Goal: Transaction & Acquisition: Purchase product/service

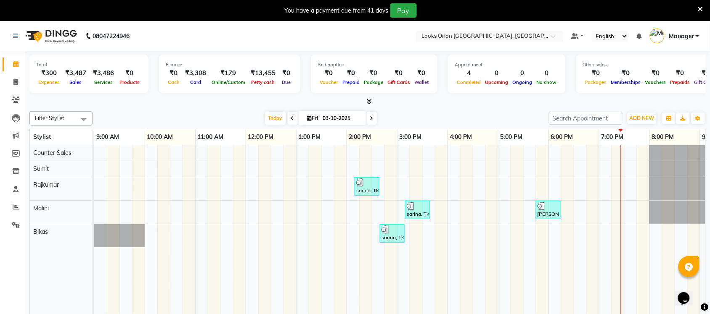
click at [18, 91] on li "Clients" at bounding box center [12, 100] width 25 height 18
click at [18, 82] on span at bounding box center [15, 83] width 15 height 10
select select "service"
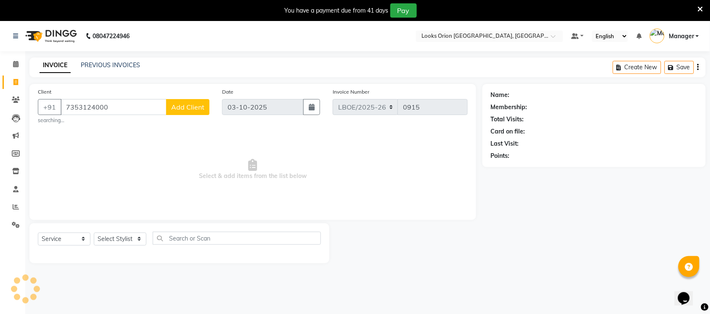
type input "7353124000"
click at [180, 108] on span "Add Client" at bounding box center [187, 107] width 33 height 8
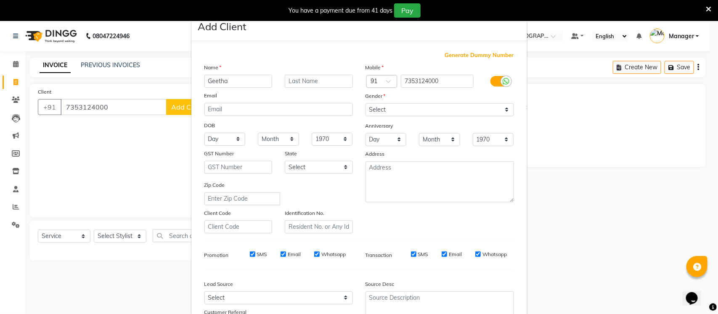
type input "Geetha"
click at [344, 166] on select "Select [GEOGRAPHIC_DATA] [GEOGRAPHIC_DATA] [GEOGRAPHIC_DATA] [GEOGRAPHIC_DATA] …" at bounding box center [319, 167] width 68 height 13
select select "17"
click at [285, 161] on select "Select [GEOGRAPHIC_DATA] [GEOGRAPHIC_DATA] [GEOGRAPHIC_DATA] [GEOGRAPHIC_DATA] …" at bounding box center [319, 167] width 68 height 13
click at [499, 111] on select "Select [DEMOGRAPHIC_DATA] [DEMOGRAPHIC_DATA] Other Prefer Not To Say" at bounding box center [439, 109] width 148 height 13
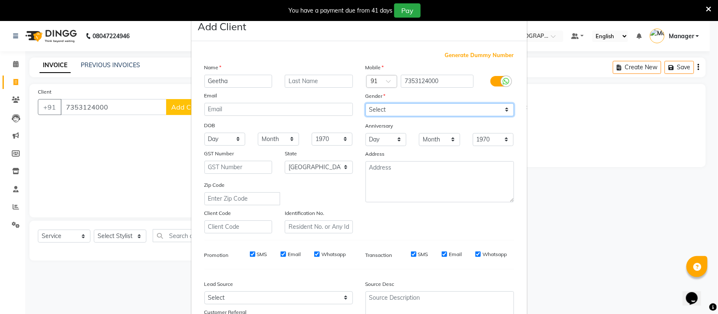
select select "[DEMOGRAPHIC_DATA]"
click at [365, 103] on select "Select [DEMOGRAPHIC_DATA] [DEMOGRAPHIC_DATA] Other Prefer Not To Say" at bounding box center [439, 109] width 148 height 13
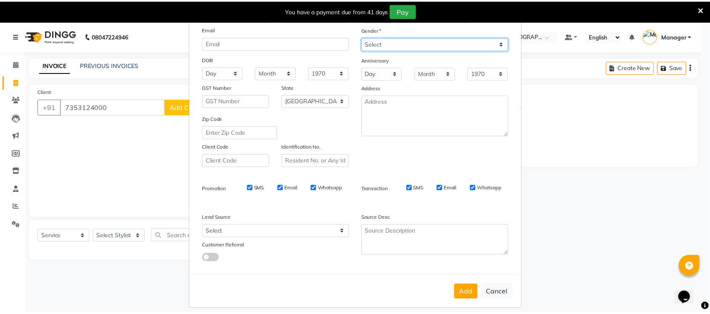
scroll to position [70, 0]
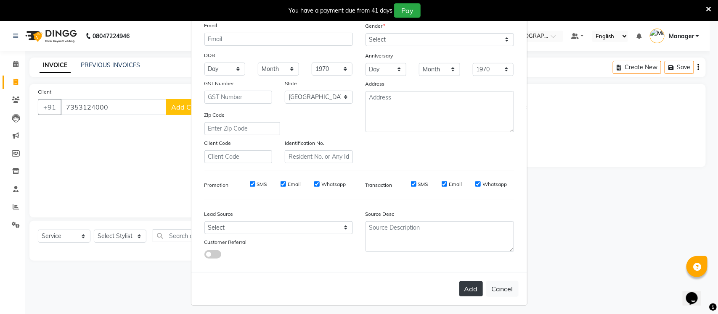
click at [470, 286] on button "Add" at bounding box center [471, 289] width 24 height 15
select select
select select "null"
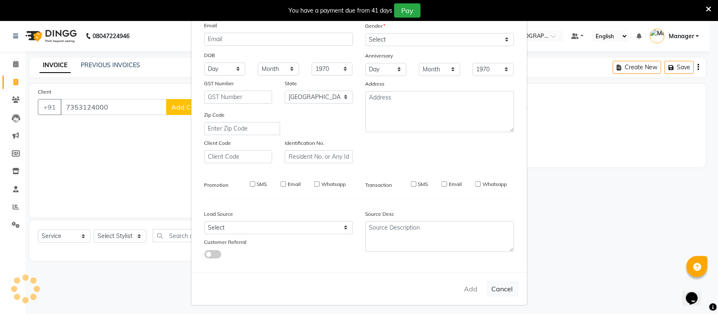
select select
checkbox input "false"
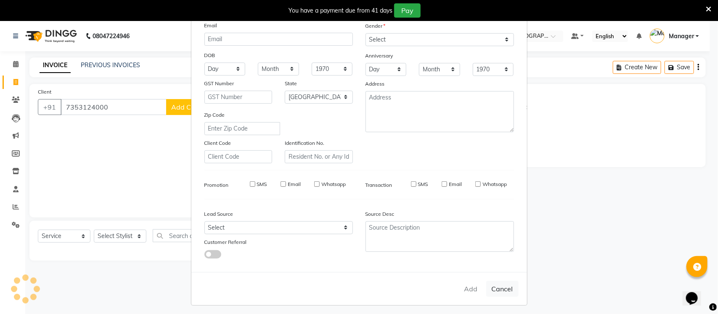
checkbox input "false"
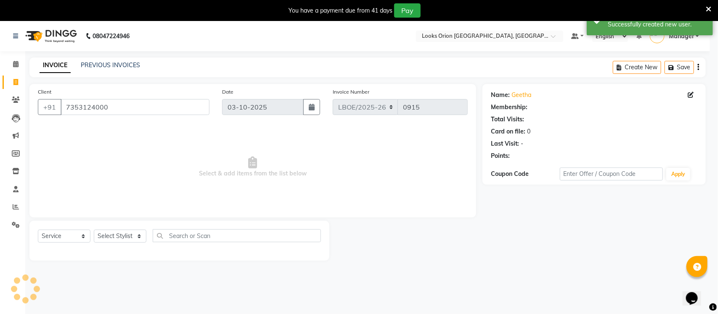
select select "1: Object"
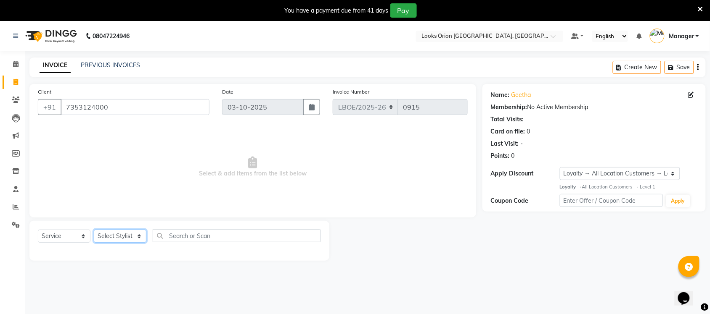
click at [135, 234] on select "Select Stylist Bikas Counter Sales Malini Manager [PERSON_NAME]" at bounding box center [120, 236] width 53 height 13
select select "90479"
click at [94, 230] on select "Select Stylist Bikas Counter Sales Malini Manager [PERSON_NAME]" at bounding box center [120, 236] width 53 height 13
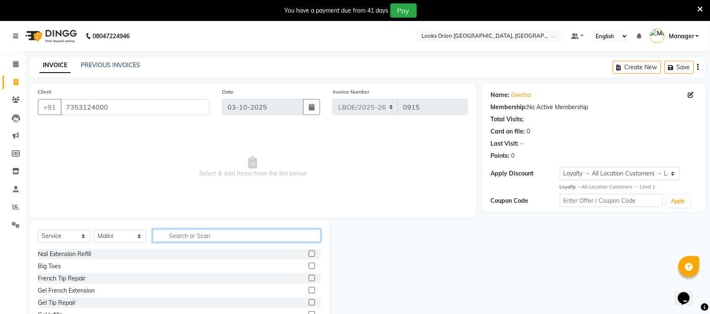
click at [207, 230] on input "text" at bounding box center [237, 236] width 168 height 13
type input "w"
type input "half"
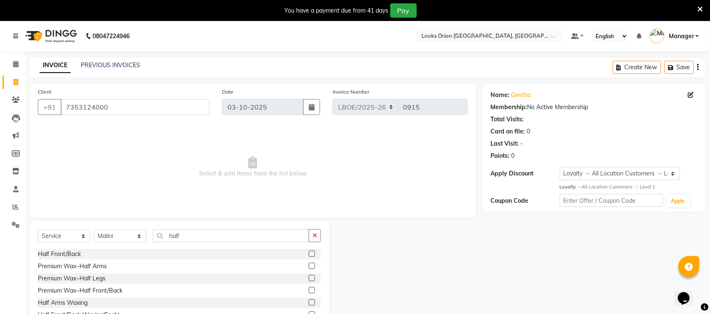
click at [309, 278] on label at bounding box center [312, 278] width 6 height 6
click at [309, 278] on input "checkbox" at bounding box center [311, 278] width 5 height 5
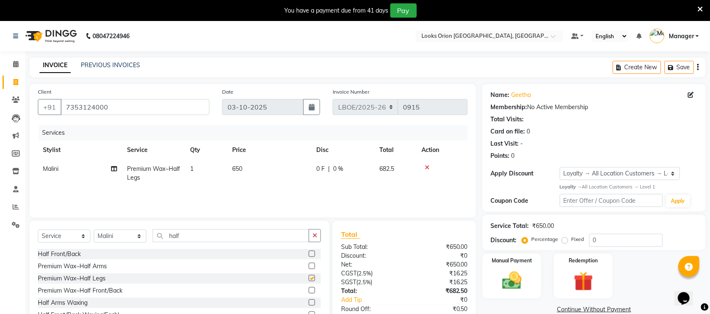
checkbox input "false"
click at [266, 172] on td "650" at bounding box center [269, 174] width 84 height 28
select select "90479"
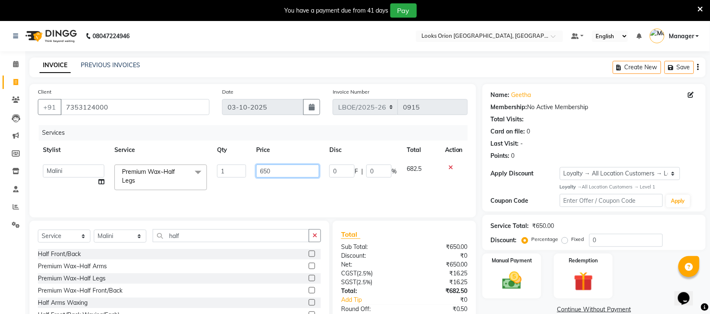
click at [278, 168] on input "650" at bounding box center [287, 171] width 63 height 13
type input "600"
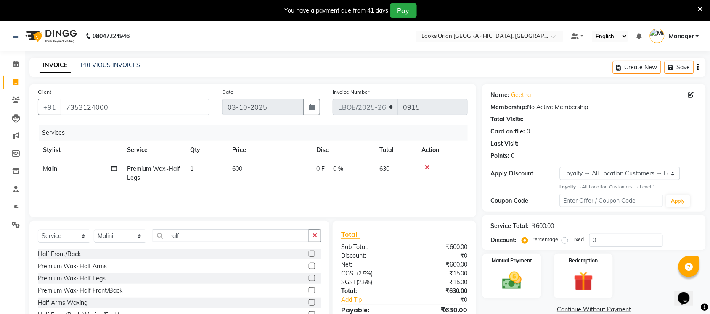
click at [338, 169] on span "0 %" at bounding box center [338, 169] width 10 height 9
select select "90479"
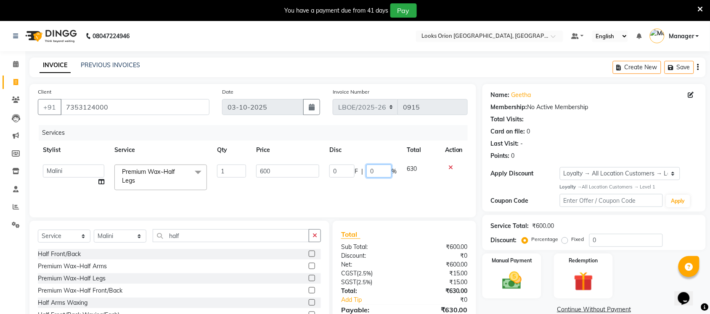
click at [385, 177] on input "0" at bounding box center [378, 171] width 25 height 13
type input "50"
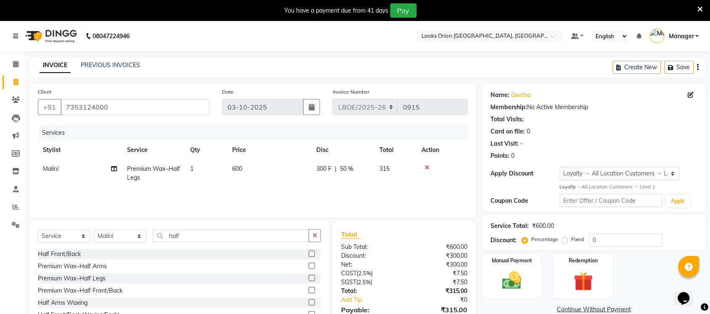
click at [373, 190] on div "Services Stylist Service Qty Price Disc Total Action Malini Premium Wax~Half Le…" at bounding box center [253, 167] width 430 height 84
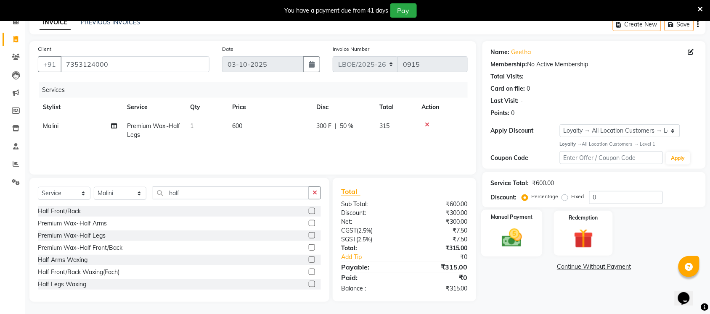
click at [507, 237] on img at bounding box center [511, 238] width 33 height 23
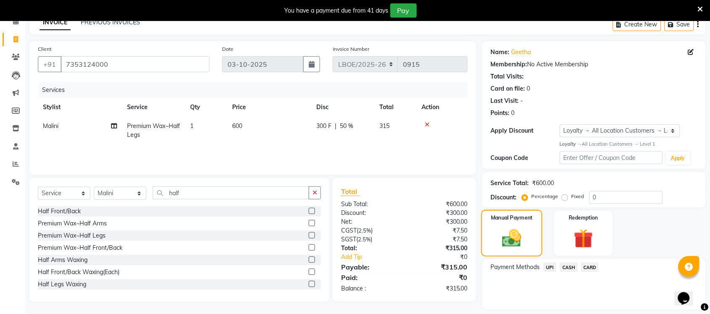
scroll to position [68, 0]
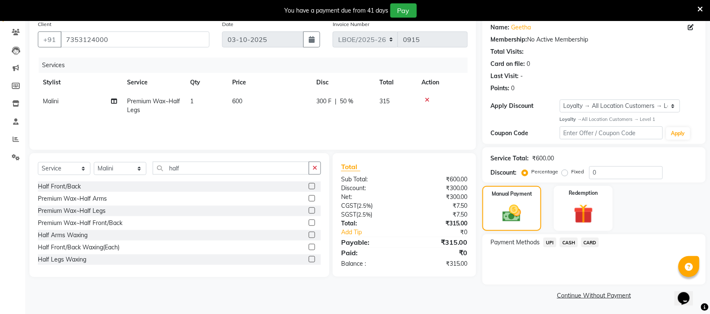
click at [566, 242] on span "CASH" at bounding box center [569, 243] width 18 height 10
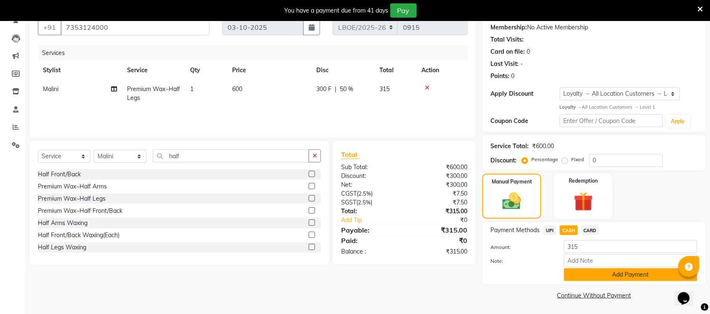
click at [625, 280] on button "Add Payment" at bounding box center [630, 275] width 133 height 13
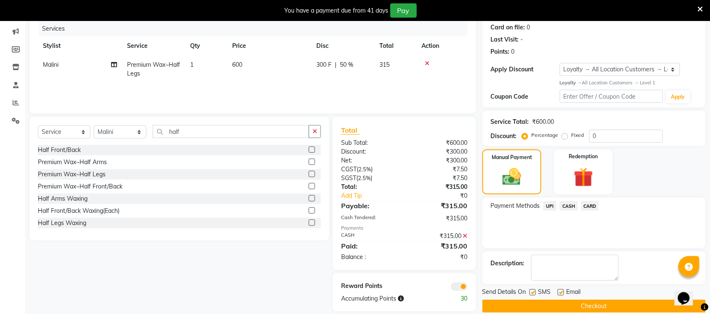
scroll to position [116, 0]
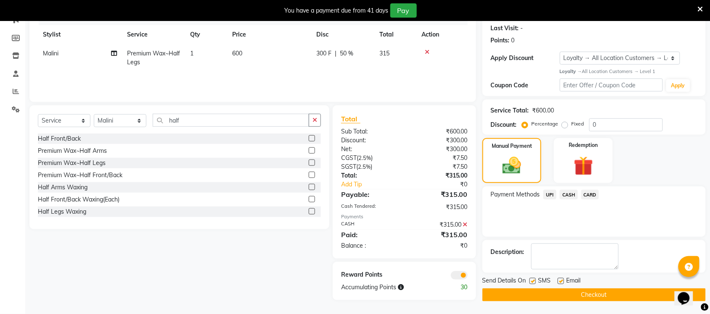
click at [580, 292] on button "Checkout" at bounding box center [593, 295] width 223 height 13
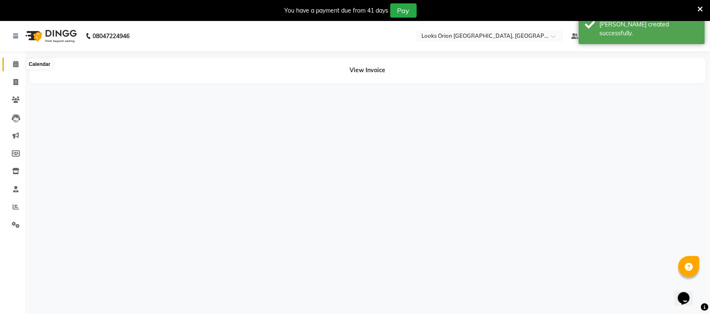
click at [16, 64] on icon at bounding box center [15, 64] width 5 height 6
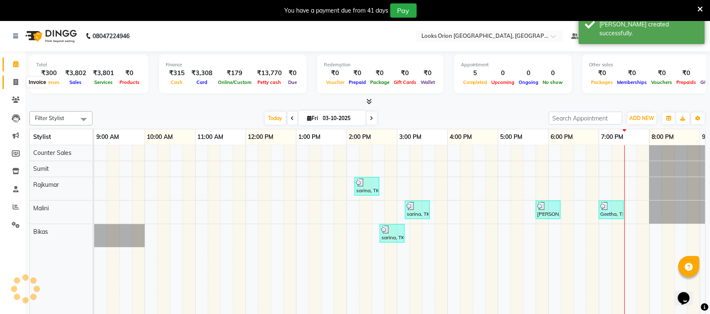
click at [14, 82] on icon at bounding box center [15, 82] width 5 height 6
select select "service"
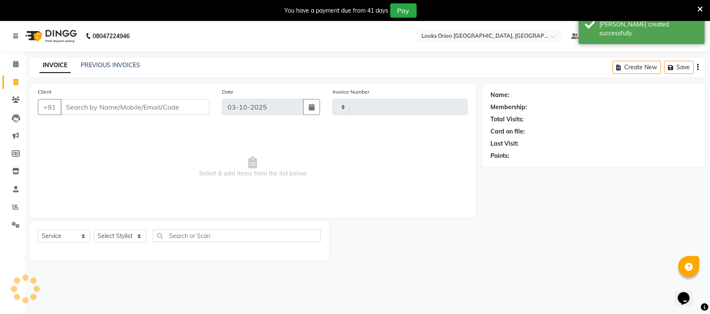
type input "0916"
select select "8943"
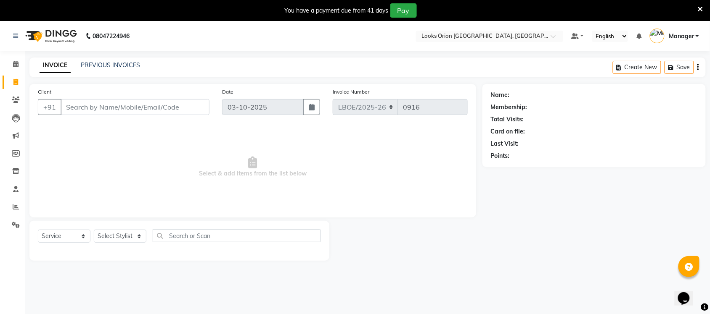
type input "W"
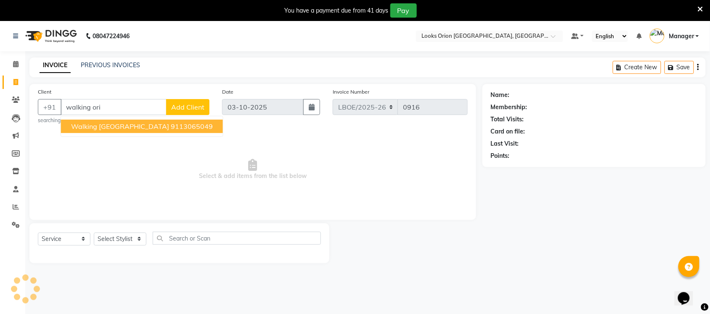
click at [171, 125] on ngb-highlight "9113065049" at bounding box center [192, 126] width 42 height 8
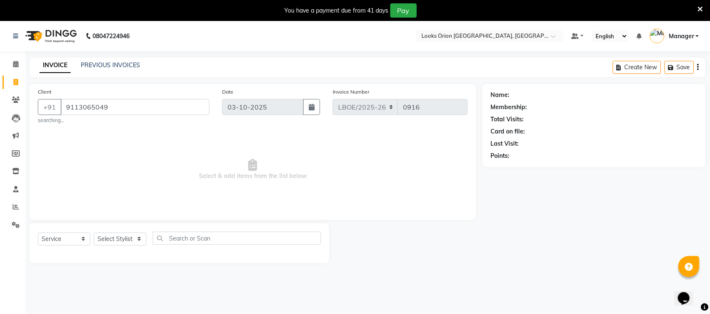
type input "9113065049"
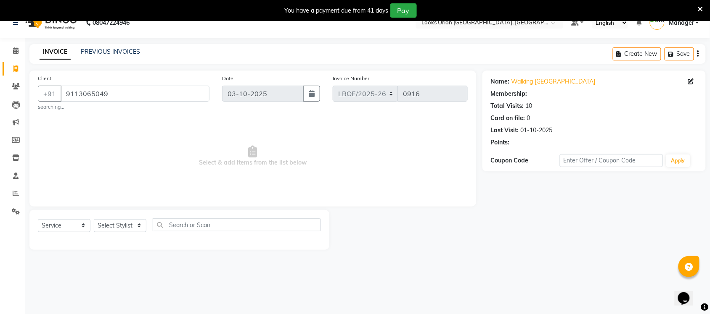
scroll to position [21, 0]
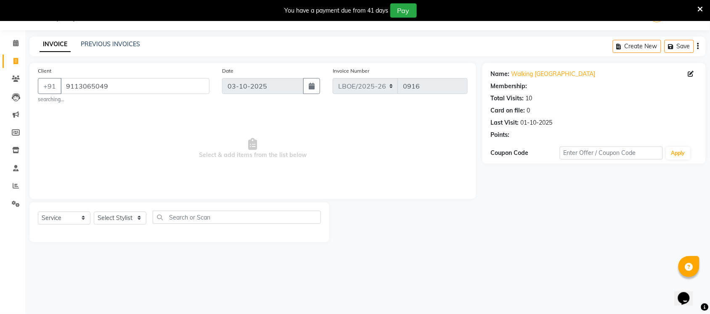
select select "1: Object"
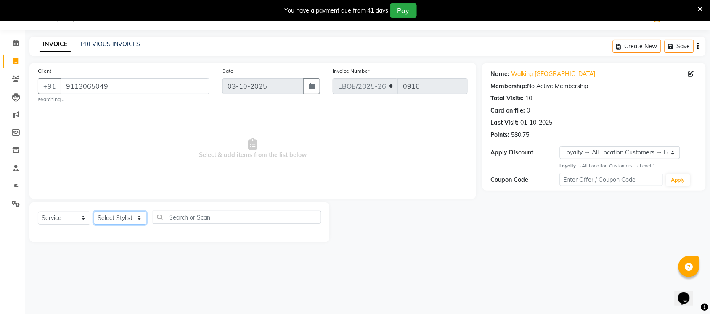
click at [142, 217] on select "Select Stylist Bikas Counter Sales Malini Manager [PERSON_NAME]" at bounding box center [120, 218] width 53 height 13
select select "92864"
click at [94, 212] on select "Select Stylist Bikas Counter Sales Malini Manager [PERSON_NAME]" at bounding box center [120, 218] width 53 height 13
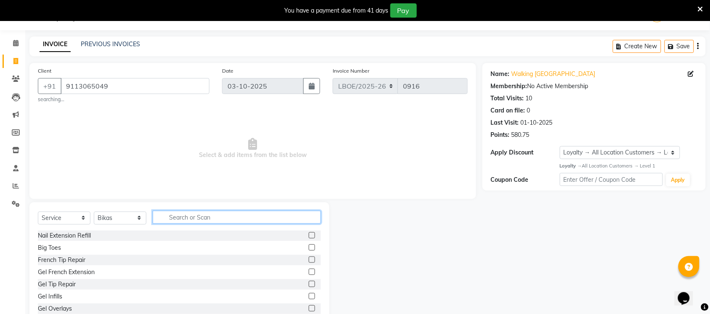
drag, startPoint x: 201, startPoint y: 223, endPoint x: 205, endPoint y: 221, distance: 4.7
click at [203, 222] on input "text" at bounding box center [237, 217] width 168 height 13
type input "spa"
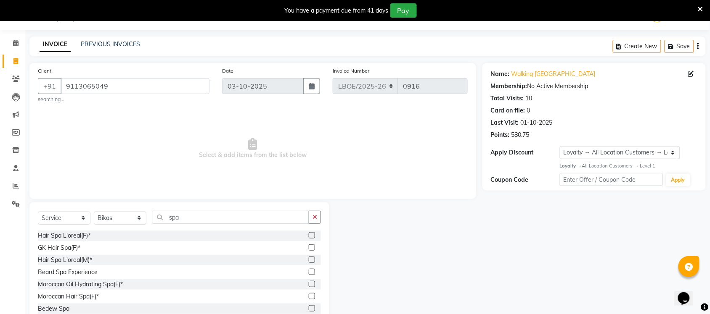
click at [309, 296] on label at bounding box center [312, 296] width 6 height 6
click at [309, 296] on input "checkbox" at bounding box center [311, 296] width 5 height 5
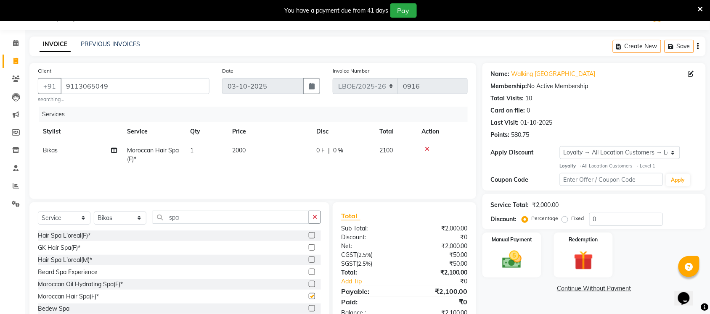
checkbox input "false"
click at [274, 157] on td "2000" at bounding box center [269, 155] width 84 height 28
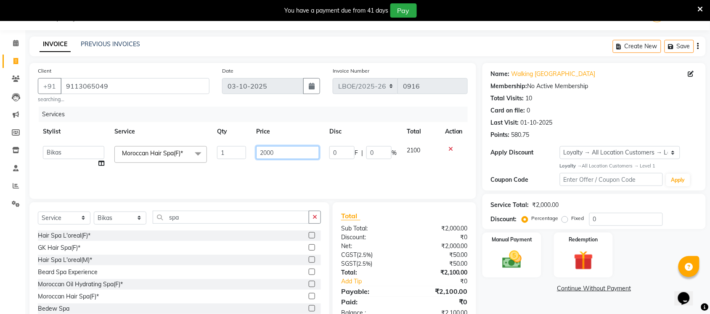
click at [285, 156] on input "2000" at bounding box center [287, 152] width 63 height 13
type input "2500"
click at [312, 174] on div "Services Stylist Service Qty Price Disc Total Action Bikas Counter Sales Malini…" at bounding box center [253, 149] width 430 height 84
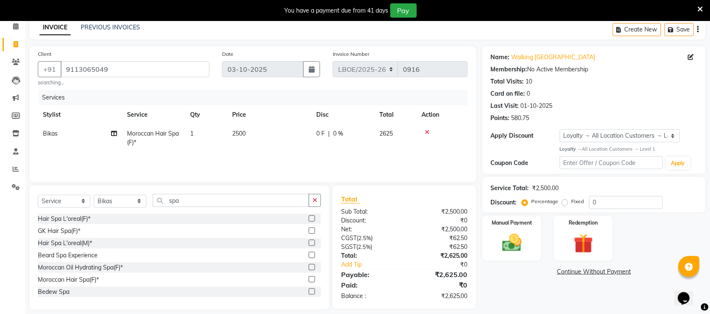
scroll to position [45, 0]
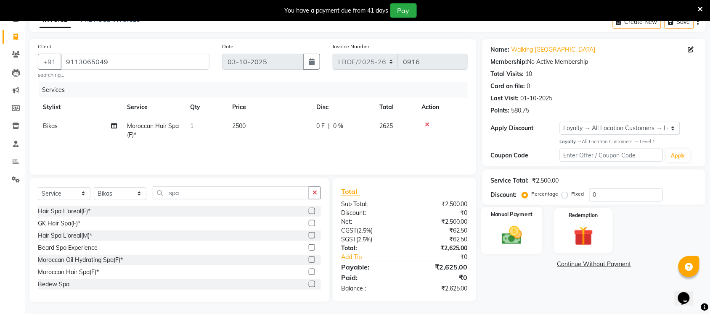
click at [520, 238] on img at bounding box center [511, 235] width 33 height 23
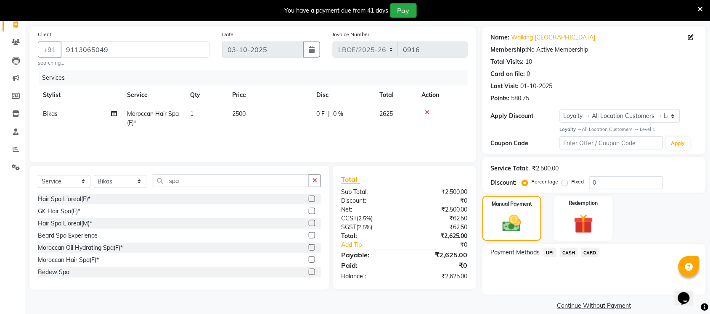
scroll to position [68, 0]
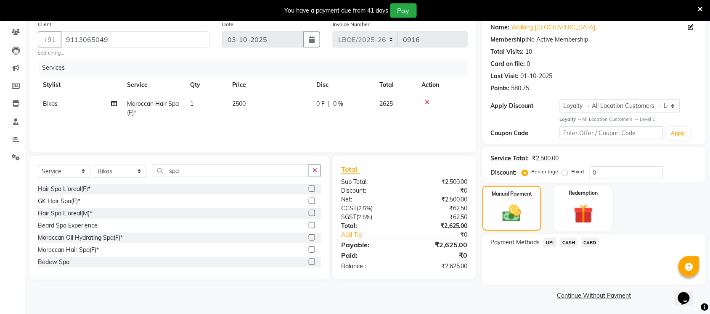
click at [550, 243] on span "UPI" at bounding box center [549, 243] width 13 height 10
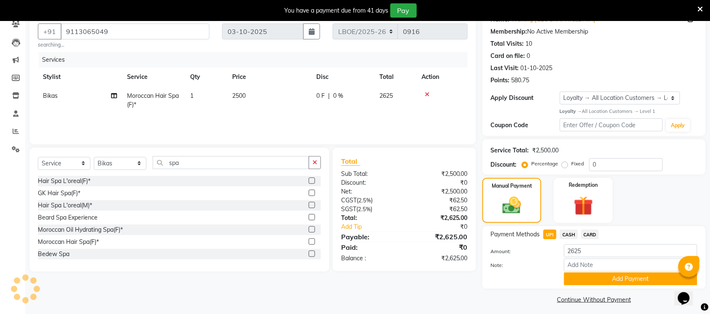
scroll to position [80, 0]
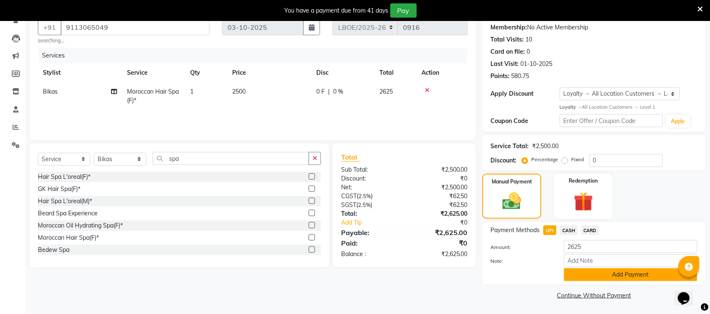
click at [643, 272] on button "Add Payment" at bounding box center [630, 275] width 133 height 13
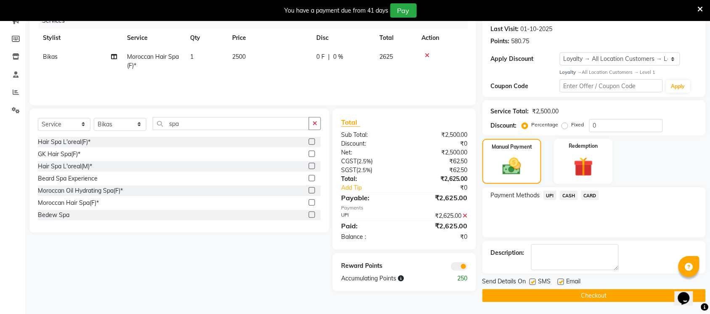
scroll to position [116, 0]
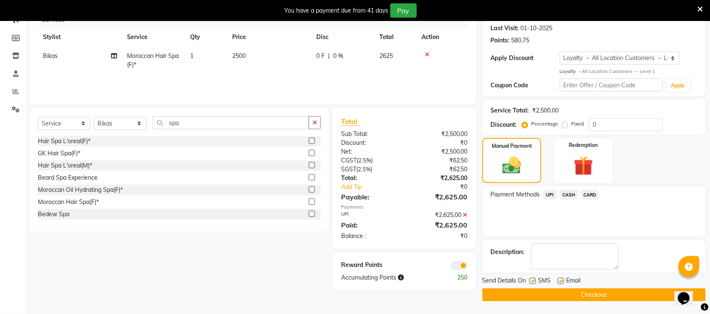
click at [609, 299] on button "Checkout" at bounding box center [593, 295] width 223 height 13
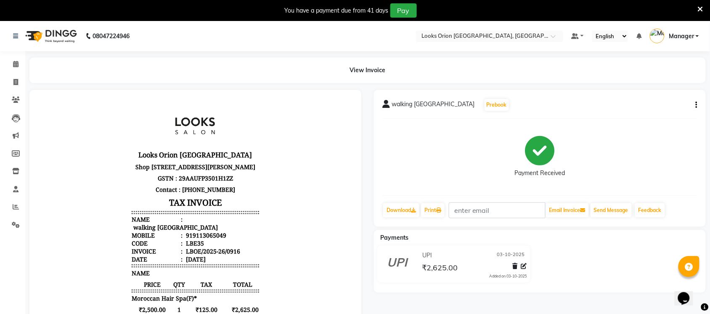
scroll to position [21, 0]
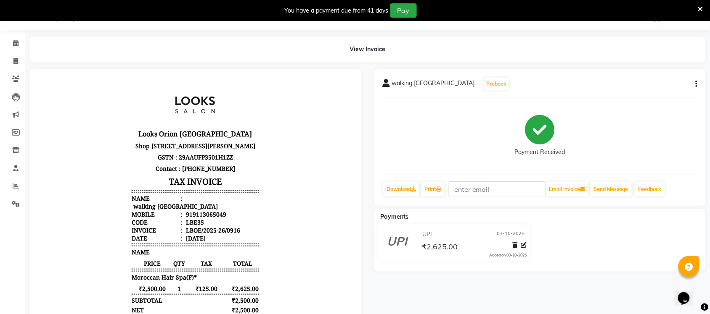
select select "service"
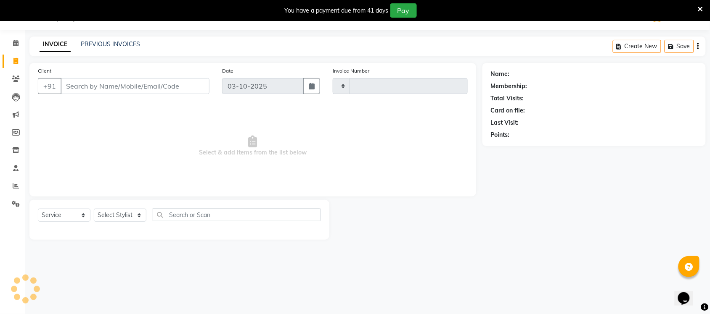
type input "0917"
select select "8943"
